Goal: Find specific page/section: Find specific page/section

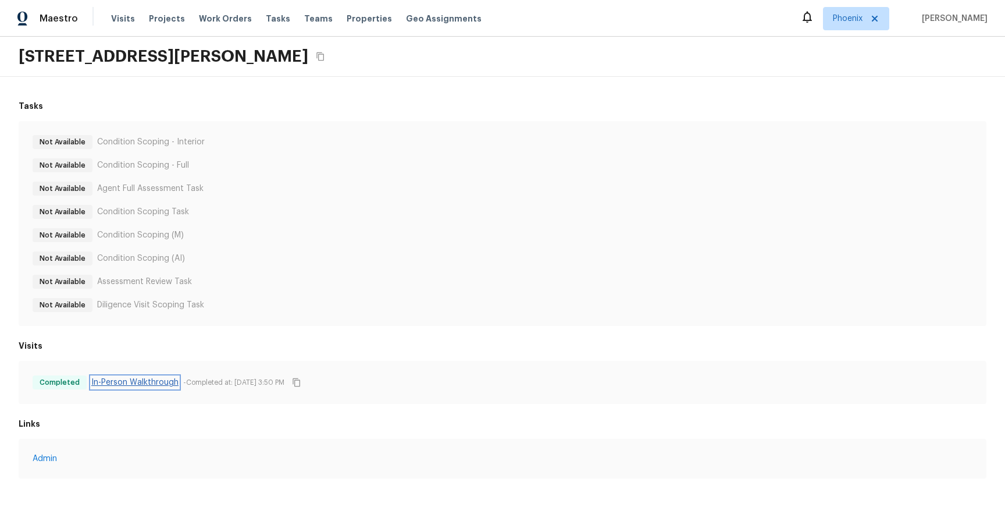
click at [138, 379] on link "In-Person Walkthrough" at bounding box center [134, 382] width 87 height 12
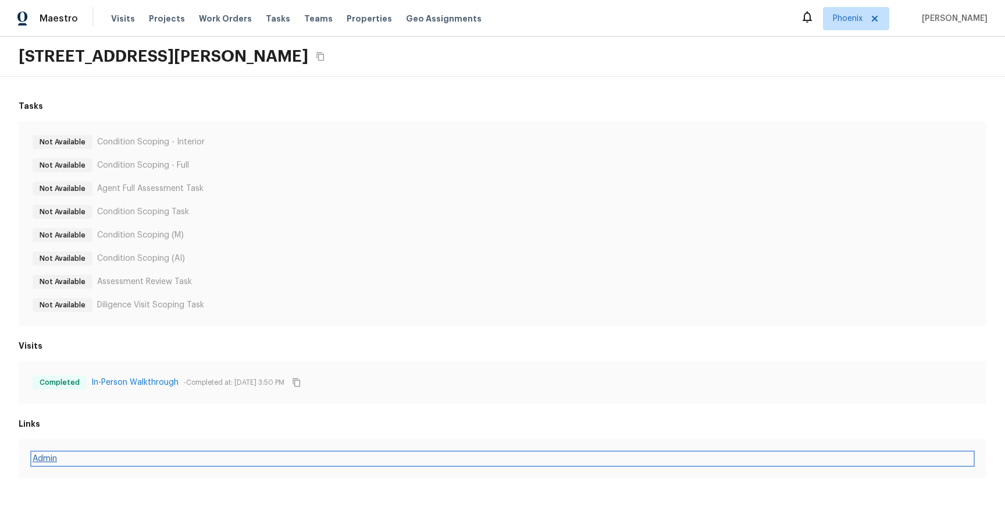
click at [34, 457] on link "Admin" at bounding box center [503, 458] width 940 height 12
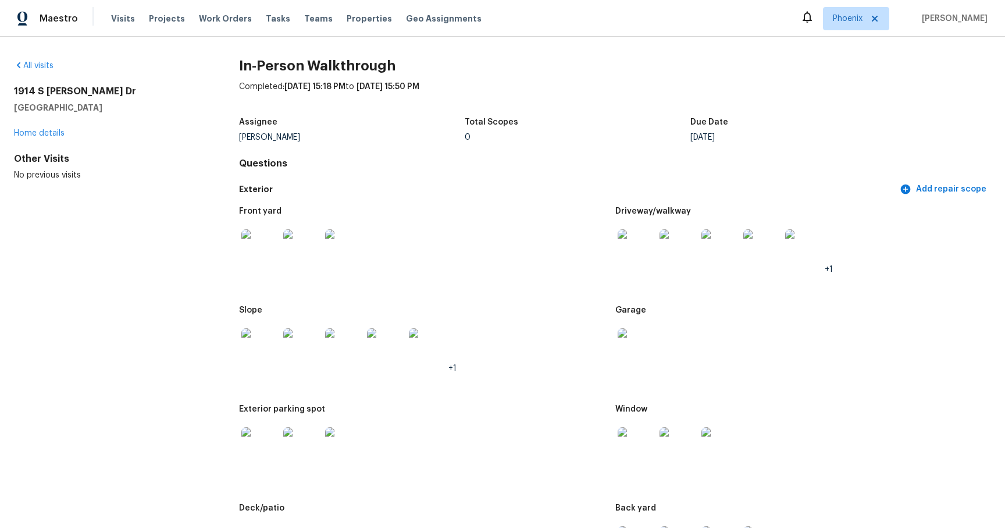
click at [332, 433] on img at bounding box center [343, 445] width 37 height 37
click at [630, 429] on img at bounding box center [636, 445] width 37 height 37
